Goal: Find specific page/section: Find specific page/section

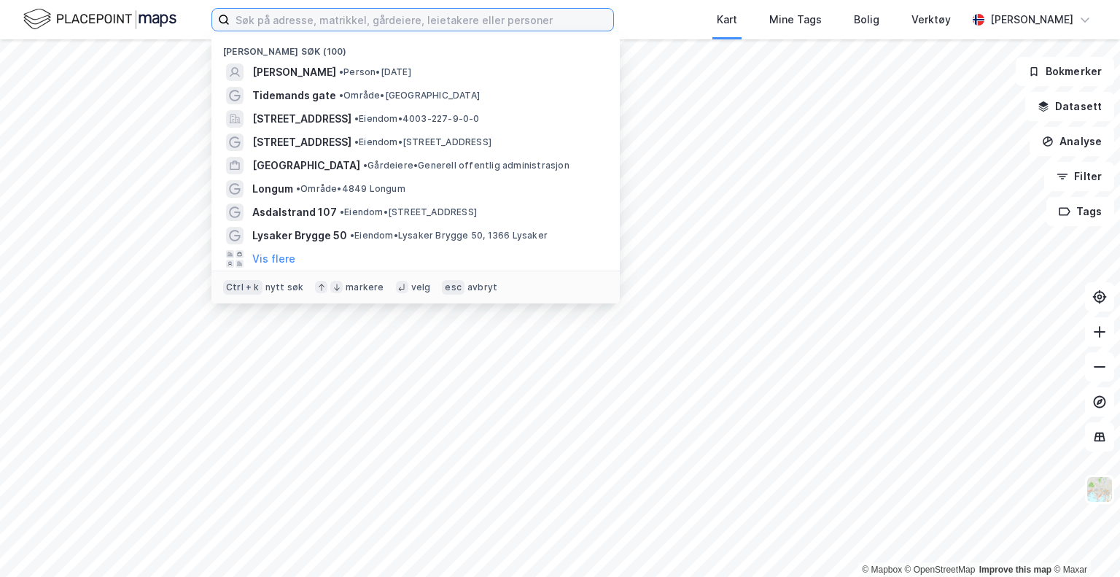
click at [416, 21] on input at bounding box center [422, 20] width 384 height 22
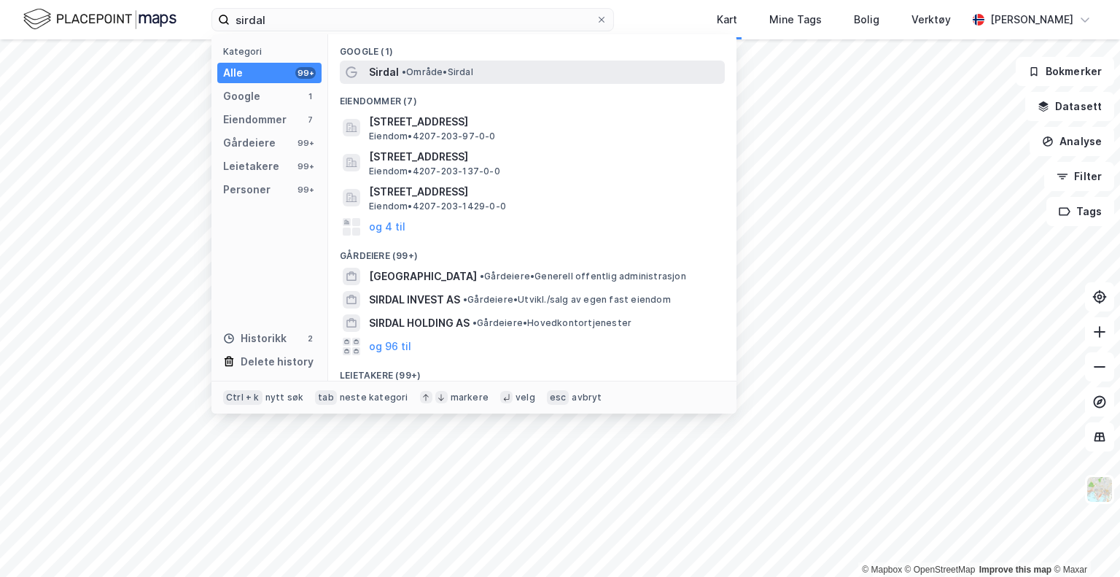
click at [414, 74] on span "• Område • [GEOGRAPHIC_DATA]" at bounding box center [437, 72] width 71 height 12
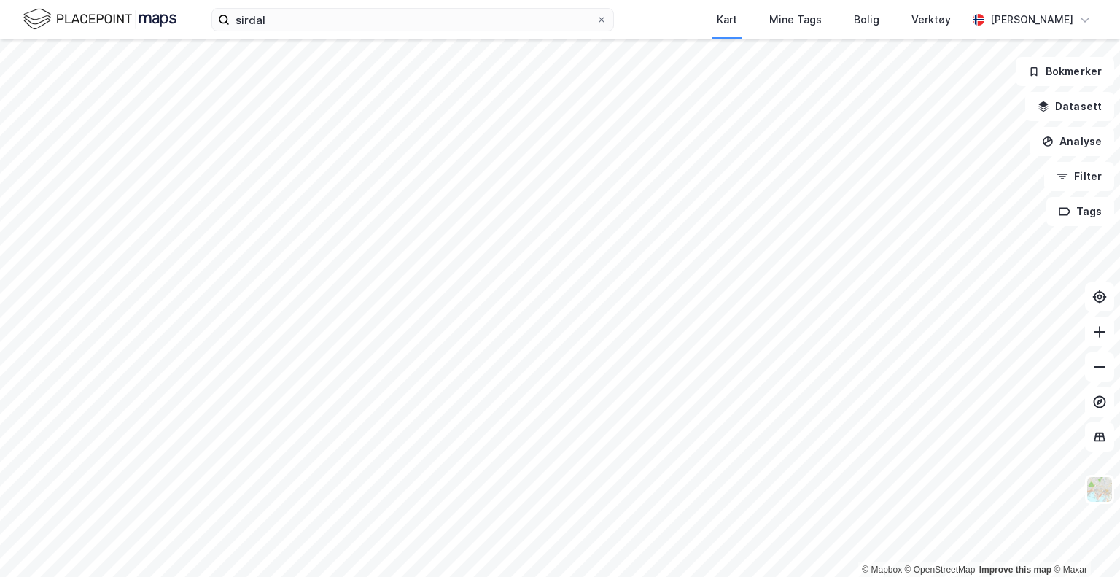
click at [292, 33] on div "sirdal Kart Mine Tags Bolig Verktøy [PERSON_NAME]" at bounding box center [560, 19] width 1120 height 39
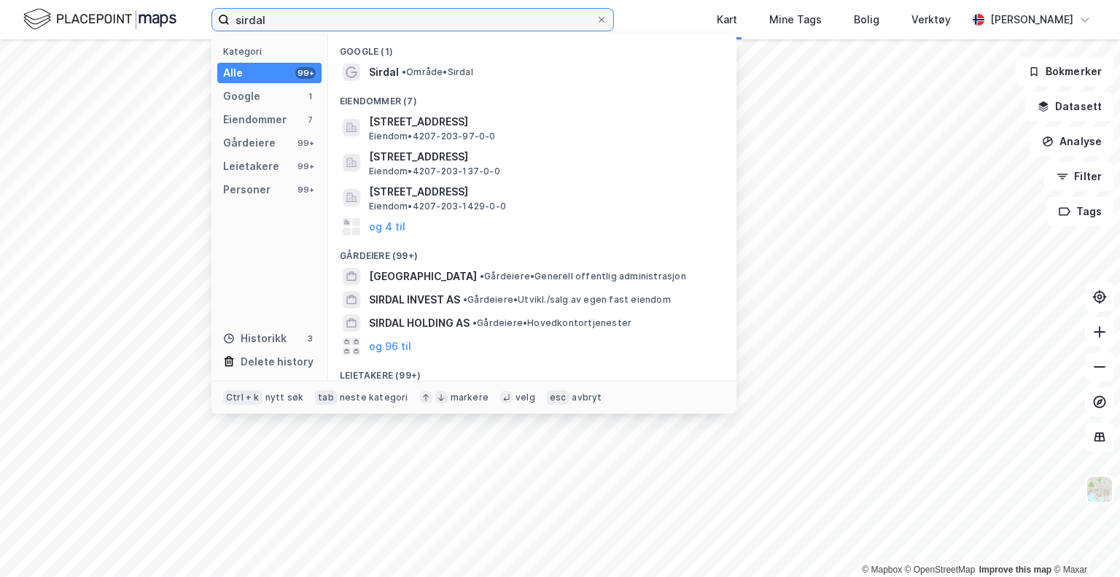
drag, startPoint x: 287, startPoint y: 24, endPoint x: 105, endPoint y: 36, distance: 182.8
click at [105, 36] on div "sirdal Kategori Alle 99+ Google 1 Eiendommer 7 Gårdeiere 99+ Leietakere 99+ Per…" at bounding box center [560, 19] width 1120 height 39
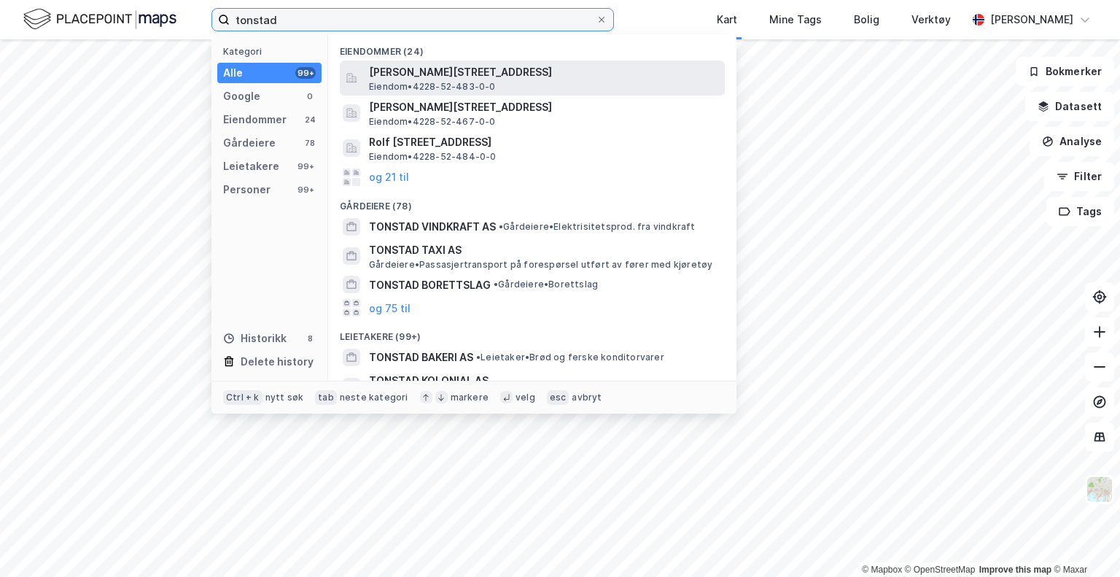
type input "tonstad"
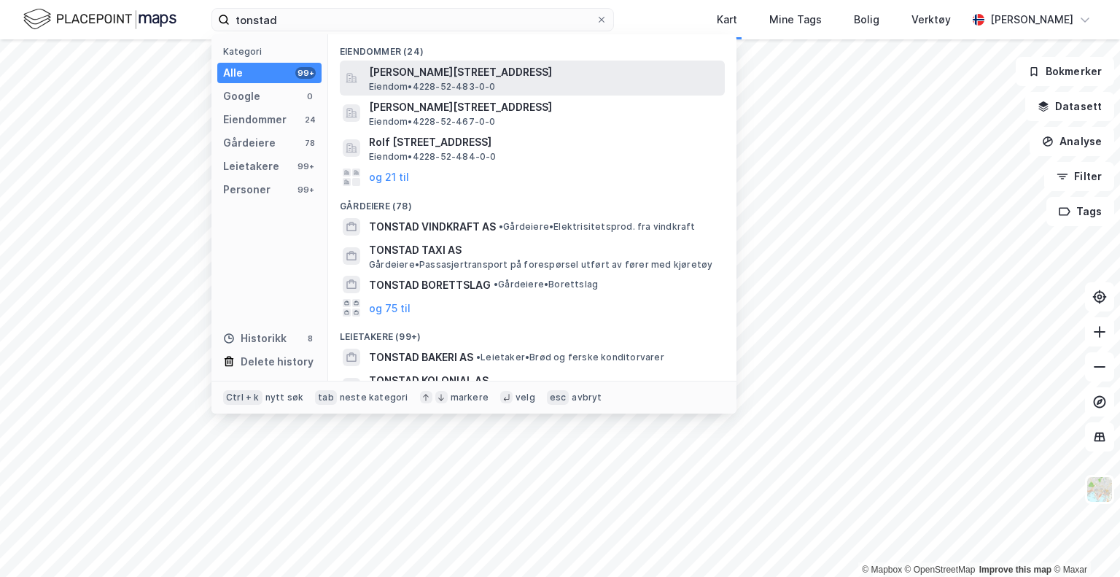
click at [444, 86] on span "Eiendom • 4228-52-483-0-0" at bounding box center [432, 87] width 127 height 12
